Goal: Complete application form: Complete application form

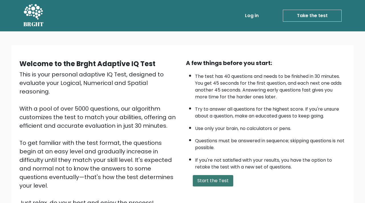
click at [214, 180] on button "Start the Test" at bounding box center [213, 180] width 41 height 11
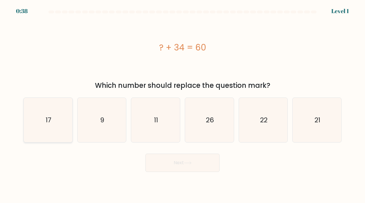
click at [55, 115] on icon "17" at bounding box center [48, 120] width 45 height 45
click at [183, 104] on input "a. 17" at bounding box center [183, 103] width 0 height 3
radio input "true"
click at [218, 130] on icon "26" at bounding box center [209, 120] width 45 height 45
click at [183, 104] on input "d. 26" at bounding box center [183, 103] width 0 height 3
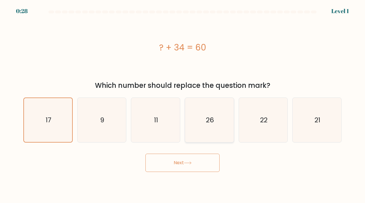
radio input "true"
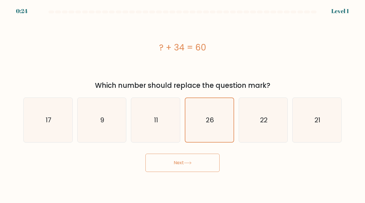
click at [181, 164] on button "Next" at bounding box center [183, 163] width 74 height 18
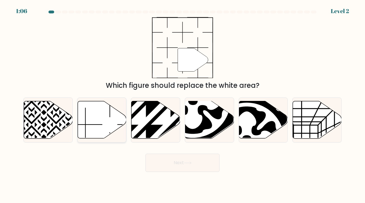
click at [107, 115] on icon at bounding box center [102, 119] width 49 height 37
click at [183, 104] on input "b." at bounding box center [183, 103] width 0 height 3
radio input "true"
click at [184, 162] on button "Next" at bounding box center [183, 163] width 74 height 18
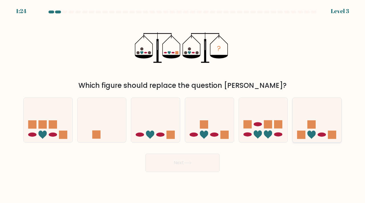
click at [316, 136] on icon at bounding box center [317, 120] width 49 height 40
click at [183, 104] on input "f." at bounding box center [183, 103] width 0 height 3
radio input "true"
click at [202, 155] on button "Next" at bounding box center [183, 163] width 74 height 18
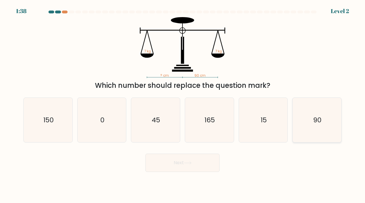
click at [317, 114] on icon "90" at bounding box center [317, 120] width 45 height 45
click at [183, 104] on input "f. 90" at bounding box center [183, 103] width 0 height 3
radio input "true"
click at [188, 172] on button "Next" at bounding box center [183, 163] width 74 height 18
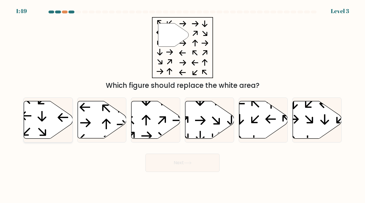
click at [47, 107] on icon at bounding box center [48, 119] width 49 height 37
click at [183, 104] on input "a." at bounding box center [183, 103] width 0 height 3
radio input "true"
click at [175, 162] on button "Next" at bounding box center [183, 163] width 74 height 18
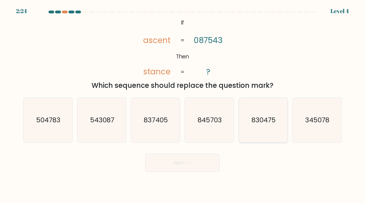
click at [256, 122] on text "830475" at bounding box center [264, 119] width 24 height 9
click at [183, 104] on input "e. 830475" at bounding box center [183, 103] width 0 height 3
radio input "true"
click at [187, 169] on button "Next" at bounding box center [183, 163] width 74 height 18
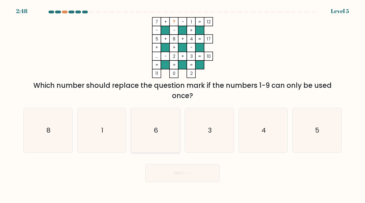
click at [157, 124] on icon "6" at bounding box center [155, 130] width 45 height 45
click at [183, 104] on input "c. 6" at bounding box center [183, 103] width 0 height 3
radio input "true"
click at [170, 179] on button "Next" at bounding box center [183, 173] width 74 height 18
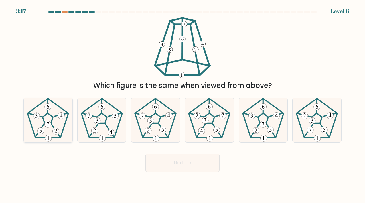
click at [66, 124] on icon at bounding box center [48, 120] width 45 height 45
click at [183, 104] on input "a." at bounding box center [183, 103] width 0 height 3
radio input "true"
click at [160, 160] on button "Next" at bounding box center [183, 163] width 74 height 18
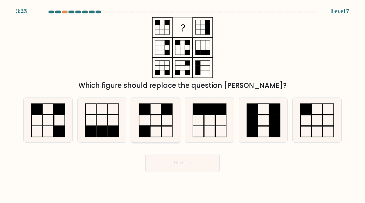
click at [156, 117] on icon at bounding box center [155, 120] width 45 height 45
click at [183, 104] on input "c." at bounding box center [183, 103] width 0 height 3
radio input "true"
click at [180, 161] on button "Next" at bounding box center [183, 163] width 74 height 18
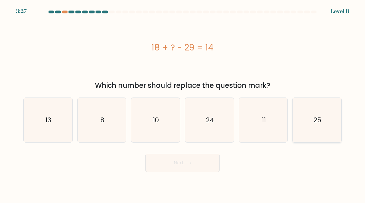
click at [329, 122] on icon "25" at bounding box center [317, 120] width 45 height 45
click at [183, 104] on input "f. 25" at bounding box center [183, 103] width 0 height 3
radio input "true"
click at [183, 160] on button "Next" at bounding box center [183, 163] width 74 height 18
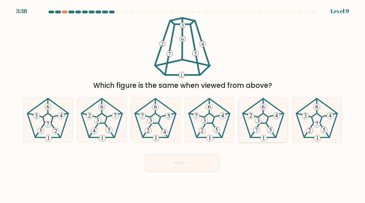
click at [270, 125] on icon at bounding box center [263, 120] width 45 height 45
click at [183, 104] on input "e." at bounding box center [183, 103] width 0 height 3
radio input "true"
click at [162, 165] on button "Next" at bounding box center [183, 163] width 74 height 18
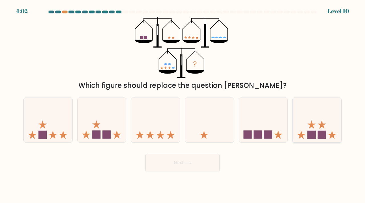
click at [318, 132] on rect at bounding box center [322, 135] width 8 height 8
click at [183, 104] on input "f." at bounding box center [183, 103] width 0 height 3
radio input "true"
click at [200, 164] on button "Next" at bounding box center [183, 163] width 74 height 18
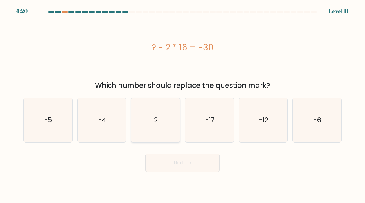
click at [161, 120] on icon "2" at bounding box center [155, 120] width 45 height 45
click at [183, 104] on input "c. 2" at bounding box center [183, 103] width 0 height 3
radio input "true"
click at [182, 166] on button "Next" at bounding box center [183, 163] width 74 height 18
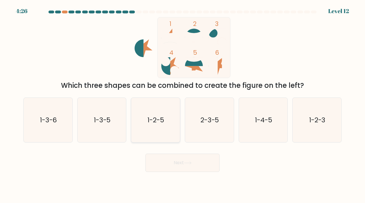
click at [151, 121] on text "1-2-5" at bounding box center [156, 119] width 17 height 9
click at [183, 104] on input "c. 1-2-5" at bounding box center [183, 103] width 0 height 3
radio input "true"
click at [190, 165] on button "Next" at bounding box center [183, 163] width 74 height 18
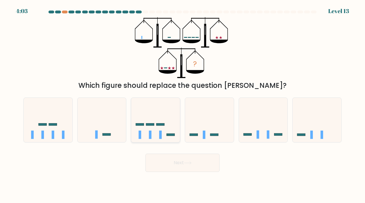
click at [166, 131] on icon at bounding box center [155, 120] width 49 height 40
click at [183, 104] on input "c." at bounding box center [183, 103] width 0 height 3
radio input "true"
click at [174, 164] on button "Next" at bounding box center [183, 163] width 74 height 18
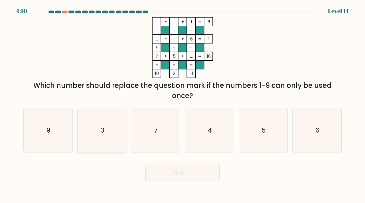
click at [106, 140] on icon "3" at bounding box center [102, 130] width 45 height 45
click at [183, 104] on input "b. 3" at bounding box center [183, 103] width 0 height 3
radio input "true"
click at [180, 173] on button "Next" at bounding box center [183, 173] width 74 height 18
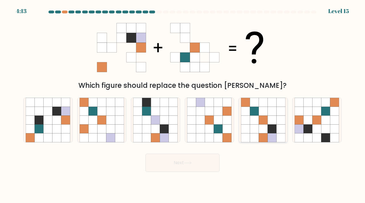
click at [263, 121] on icon at bounding box center [263, 120] width 9 height 9
click at [183, 104] on input "e." at bounding box center [183, 103] width 0 height 3
radio input "true"
click at [195, 165] on button "Next" at bounding box center [183, 163] width 74 height 18
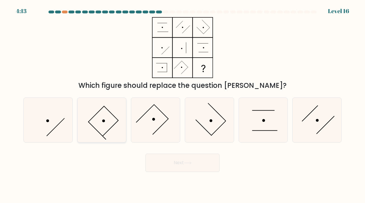
click at [98, 122] on icon at bounding box center [102, 120] width 45 height 45
click at [183, 104] on input "b." at bounding box center [183, 103] width 0 height 3
radio input "true"
click at [173, 157] on button "Next" at bounding box center [183, 163] width 74 height 18
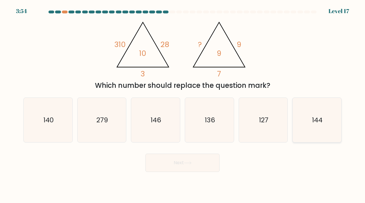
click at [306, 130] on icon "144" at bounding box center [317, 120] width 45 height 45
click at [183, 104] on input "f. 144" at bounding box center [183, 103] width 0 height 3
radio input "true"
click at [206, 164] on button "Next" at bounding box center [183, 163] width 74 height 18
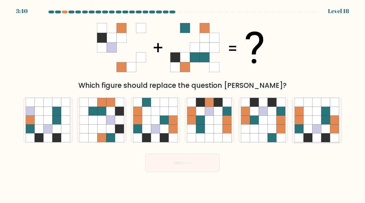
click at [318, 120] on icon at bounding box center [317, 120] width 9 height 9
click at [183, 104] on input "f." at bounding box center [183, 103] width 0 height 3
radio input "true"
click at [195, 167] on button "Next" at bounding box center [183, 163] width 74 height 18
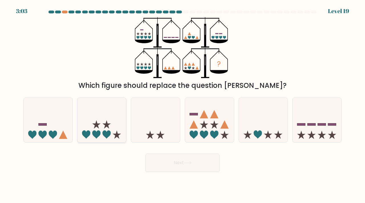
click at [106, 124] on icon at bounding box center [106, 124] width 8 height 8
click at [183, 104] on input "b." at bounding box center [183, 103] width 0 height 3
radio input "true"
click at [157, 164] on button "Next" at bounding box center [183, 163] width 74 height 18
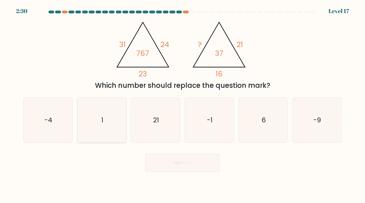
click at [107, 126] on icon "1" at bounding box center [102, 120] width 45 height 45
click at [183, 104] on input "b. 1" at bounding box center [183, 103] width 0 height 3
radio input "true"
click at [169, 166] on button "Next" at bounding box center [183, 163] width 74 height 18
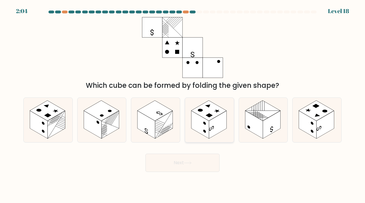
click at [216, 126] on rect at bounding box center [218, 125] width 18 height 28
click at [183, 104] on input "d." at bounding box center [183, 103] width 0 height 3
radio input "true"
click at [309, 122] on rect at bounding box center [308, 125] width 18 height 28
click at [183, 104] on input "f." at bounding box center [183, 103] width 0 height 3
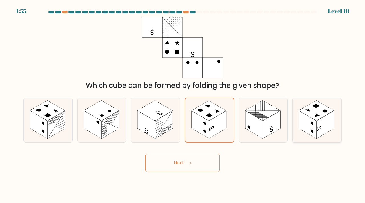
radio input "true"
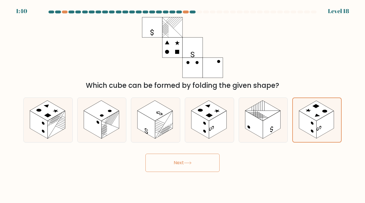
click at [198, 161] on button "Next" at bounding box center [183, 163] width 74 height 18
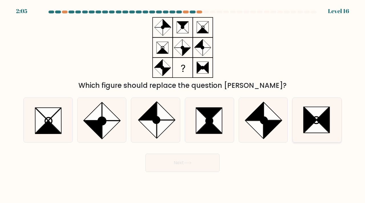
click at [321, 122] on icon at bounding box center [323, 119] width 13 height 25
click at [183, 104] on input "f." at bounding box center [183, 103] width 0 height 3
radio input "true"
click at [183, 163] on button "Next" at bounding box center [183, 163] width 74 height 18
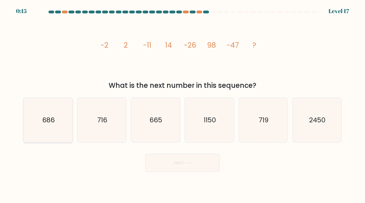
click at [44, 122] on text "686" at bounding box center [48, 119] width 13 height 9
click at [183, 104] on input "a. 686" at bounding box center [183, 103] width 0 height 3
radio input "true"
click at [163, 161] on button "Next" at bounding box center [183, 163] width 74 height 18
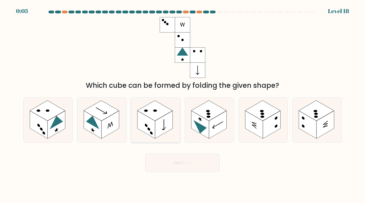
click at [162, 125] on rect at bounding box center [164, 125] width 18 height 28
click at [183, 104] on input "c." at bounding box center [183, 103] width 0 height 3
radio input "true"
click at [172, 171] on button "Next" at bounding box center [183, 163] width 74 height 18
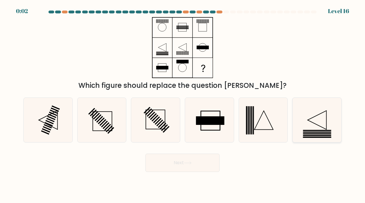
click at [322, 126] on icon at bounding box center [317, 120] width 45 height 45
click at [183, 104] on input "f." at bounding box center [183, 103] width 0 height 3
radio input "true"
click at [206, 158] on button "Next" at bounding box center [183, 163] width 74 height 18
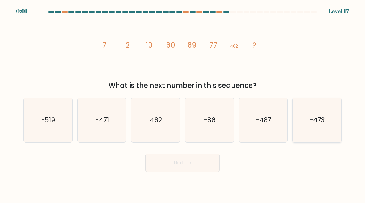
click at [307, 116] on icon "-473" at bounding box center [317, 120] width 45 height 45
click at [183, 104] on input "f. -473" at bounding box center [183, 103] width 0 height 3
radio input "true"
click at [182, 151] on div "Next" at bounding box center [182, 161] width 325 height 23
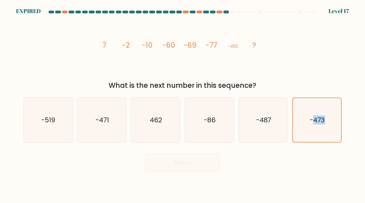
click at [182, 151] on div "Next" at bounding box center [182, 161] width 325 height 23
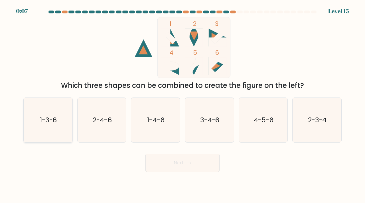
click at [53, 129] on icon "1-3-6" at bounding box center [48, 120] width 45 height 45
click at [183, 104] on input "a. 1-3-6" at bounding box center [183, 103] width 0 height 3
radio input "true"
click at [167, 163] on button "Next" at bounding box center [183, 163] width 74 height 18
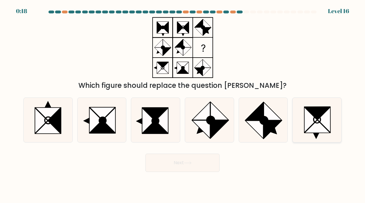
click at [321, 120] on icon at bounding box center [317, 119] width 7 height 7
click at [183, 104] on input "f." at bounding box center [183, 103] width 0 height 3
radio input "true"
click at [188, 166] on button "Next" at bounding box center [183, 163] width 74 height 18
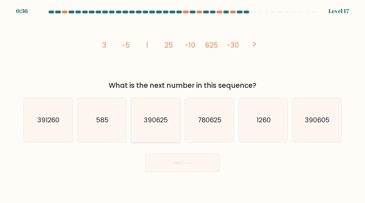
click at [155, 133] on icon "390625" at bounding box center [155, 120] width 45 height 45
click at [183, 104] on input "c. 390625" at bounding box center [183, 103] width 0 height 3
radio input "true"
click at [168, 162] on button "Next" at bounding box center [183, 163] width 74 height 18
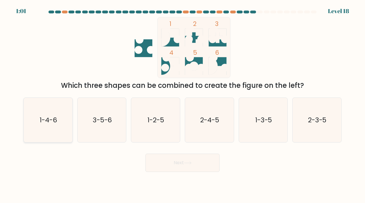
click at [39, 132] on icon "1-4-6" at bounding box center [48, 120] width 45 height 45
click at [183, 104] on input "a. 1-4-6" at bounding box center [183, 103] width 0 height 3
radio input "true"
click at [194, 166] on button "Next" at bounding box center [183, 163] width 74 height 18
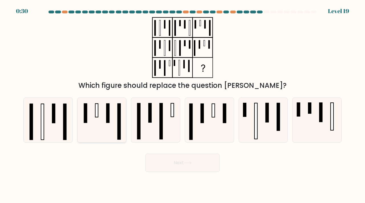
click at [109, 120] on rect at bounding box center [107, 113] width 3 height 19
click at [183, 104] on input "b." at bounding box center [183, 103] width 0 height 3
radio input "true"
click at [308, 130] on icon at bounding box center [317, 120] width 45 height 45
click at [183, 104] on input "f." at bounding box center [183, 103] width 0 height 3
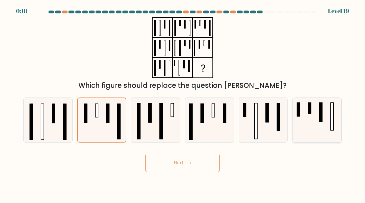
radio input "true"
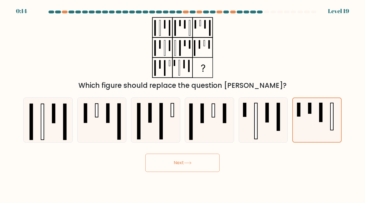
click at [177, 165] on button "Next" at bounding box center [183, 163] width 74 height 18
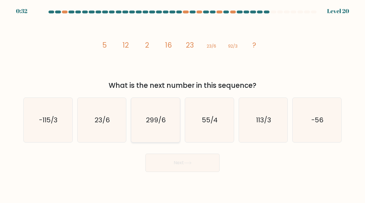
click at [167, 121] on icon "299/6" at bounding box center [155, 120] width 45 height 45
click at [183, 104] on input "c. 299/6" at bounding box center [183, 103] width 0 height 3
radio input "true"
click at [170, 161] on button "Next" at bounding box center [183, 163] width 74 height 18
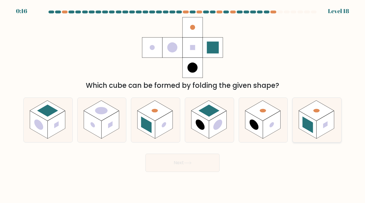
click at [317, 127] on rect at bounding box center [308, 125] width 18 height 28
click at [183, 104] on input "f." at bounding box center [183, 103] width 0 height 3
radio input "true"
click at [205, 160] on button "Next" at bounding box center [183, 163] width 74 height 18
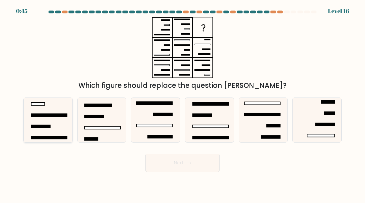
click at [53, 117] on icon at bounding box center [48, 120] width 45 height 45
click at [183, 104] on input "a." at bounding box center [183, 103] width 0 height 3
radio input "true"
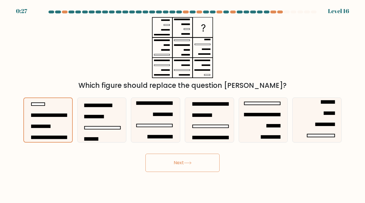
click at [199, 160] on button "Next" at bounding box center [183, 163] width 74 height 18
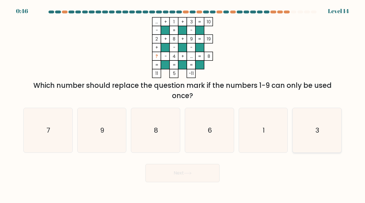
click at [309, 133] on icon "3" at bounding box center [317, 130] width 45 height 45
click at [183, 104] on input "f. 3" at bounding box center [183, 103] width 0 height 3
radio input "true"
click at [201, 173] on button "Next" at bounding box center [183, 173] width 74 height 18
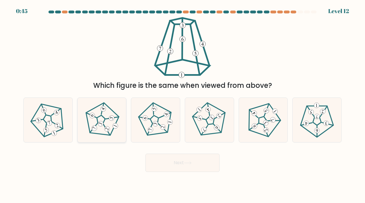
click at [100, 130] on icon at bounding box center [102, 120] width 36 height 36
click at [183, 104] on input "b." at bounding box center [183, 103] width 0 height 3
radio input "true"
click at [167, 162] on button "Next" at bounding box center [183, 163] width 74 height 18
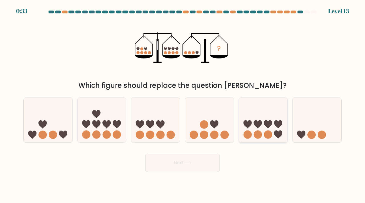
click at [262, 130] on icon at bounding box center [263, 120] width 49 height 40
click at [183, 104] on input "e." at bounding box center [183, 103] width 0 height 3
radio input "true"
click at [160, 129] on icon at bounding box center [155, 120] width 49 height 40
click at [183, 104] on input "c." at bounding box center [183, 103] width 0 height 3
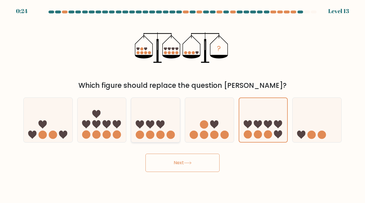
radio input "true"
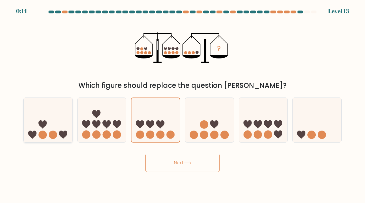
click at [50, 135] on circle at bounding box center [53, 135] width 8 height 8
click at [183, 104] on input "a." at bounding box center [183, 103] width 0 height 3
radio input "true"
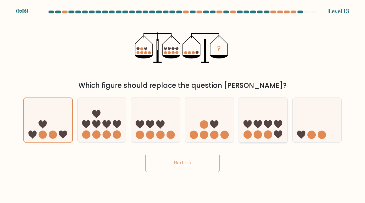
click at [259, 130] on icon at bounding box center [263, 120] width 49 height 40
click at [183, 104] on input "e." at bounding box center [183, 103] width 0 height 3
radio input "true"
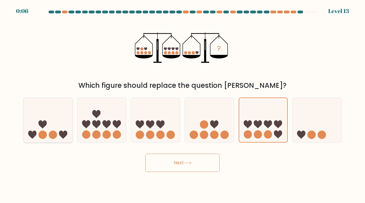
click at [27, 117] on icon at bounding box center [48, 120] width 49 height 40
click at [183, 104] on input "a." at bounding box center [183, 103] width 0 height 3
radio input "true"
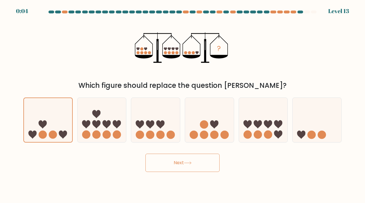
click at [186, 167] on button "Next" at bounding box center [183, 163] width 74 height 18
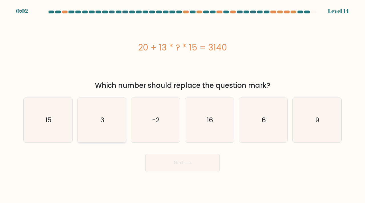
click at [98, 124] on icon "3" at bounding box center [102, 120] width 45 height 45
click at [183, 104] on input "b. 3" at bounding box center [183, 103] width 0 height 3
radio input "true"
click at [187, 158] on button "Next" at bounding box center [183, 163] width 74 height 18
click at [196, 164] on div "Next" at bounding box center [182, 161] width 325 height 23
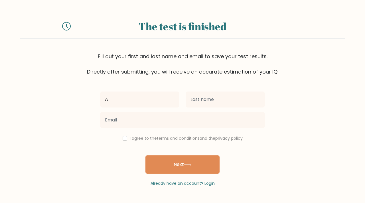
type input "Andwang"
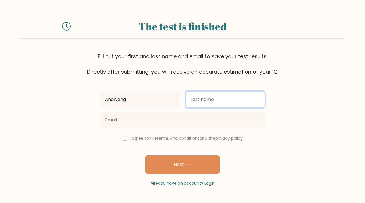
click at [206, 94] on input "text" at bounding box center [225, 100] width 79 height 16
type input "Edeke"
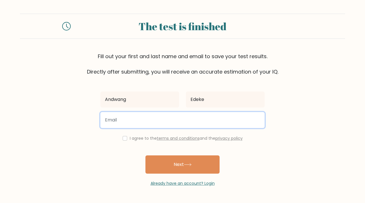
click at [179, 122] on input "email" at bounding box center [182, 120] width 164 height 16
type input "andwangedeke@gmail.com"
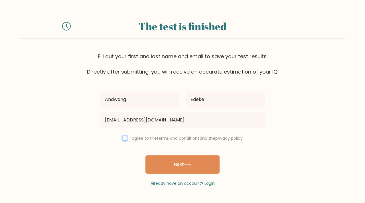
click at [126, 140] on input "checkbox" at bounding box center [125, 138] width 5 height 5
checkbox input "true"
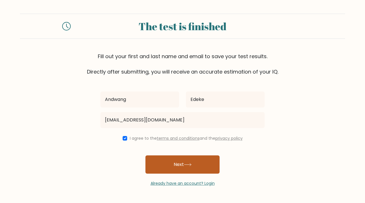
click at [164, 164] on button "Next" at bounding box center [183, 165] width 74 height 18
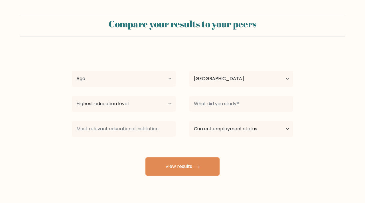
select select "NG"
click at [139, 85] on select "Age Under 18 years old 18-24 years old 25-34 years old 35-44 years old 45-54 ye…" at bounding box center [124, 79] width 104 height 16
select select "25_34"
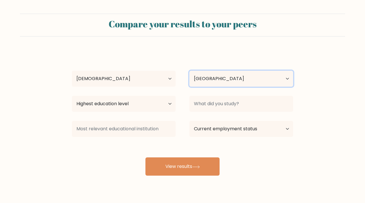
click at [208, 80] on select "Country Afghanistan Albania Algeria American Samoa Andorra Angola Anguilla Anta…" at bounding box center [242, 79] width 104 height 16
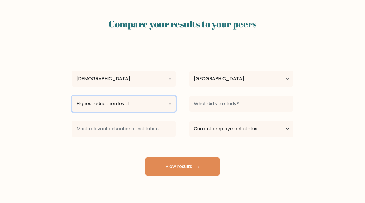
click at [135, 106] on select "Highest education level No schooling Primary Lower Secondary Upper Secondary Oc…" at bounding box center [124, 104] width 104 height 16
select select "bachelors_degree"
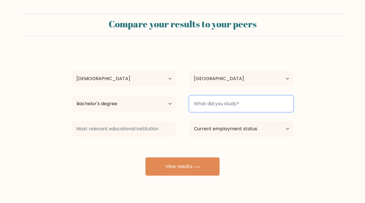
click at [204, 104] on input at bounding box center [242, 104] width 104 height 16
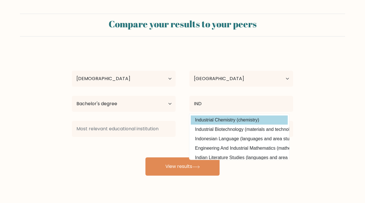
click at [223, 121] on option "Industrial Chemistry (chemistry)" at bounding box center [239, 120] width 97 height 9
type input "Industrial Chemistry"
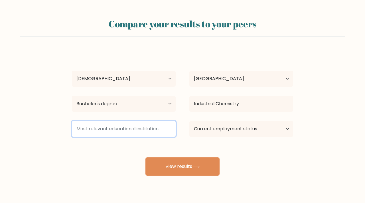
click at [139, 132] on input at bounding box center [124, 129] width 104 height 16
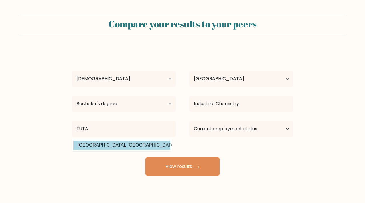
click at [138, 148] on option "Federal University of Technology, Akure (Nigeria)" at bounding box center [121, 145] width 97 height 9
type input "[GEOGRAPHIC_DATA], Akure"
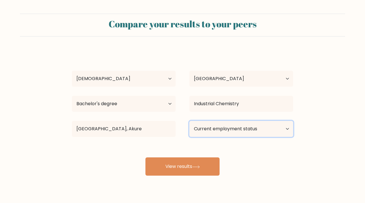
click at [209, 126] on select "Current employment status Employed Student Retired Other / prefer not to answer" at bounding box center [242, 129] width 104 height 16
select select "other"
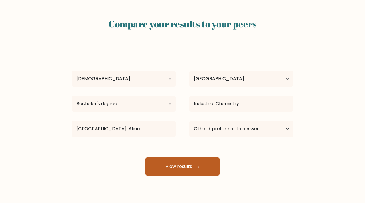
click at [189, 168] on button "View results" at bounding box center [183, 167] width 74 height 18
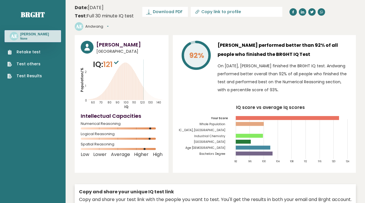
click at [109, 24] on button "Andwang" at bounding box center [96, 27] width 23 height 6
click at [115, 40] on link "Profile" at bounding box center [100, 44] width 29 height 8
